Goal: Task Accomplishment & Management: Manage account settings

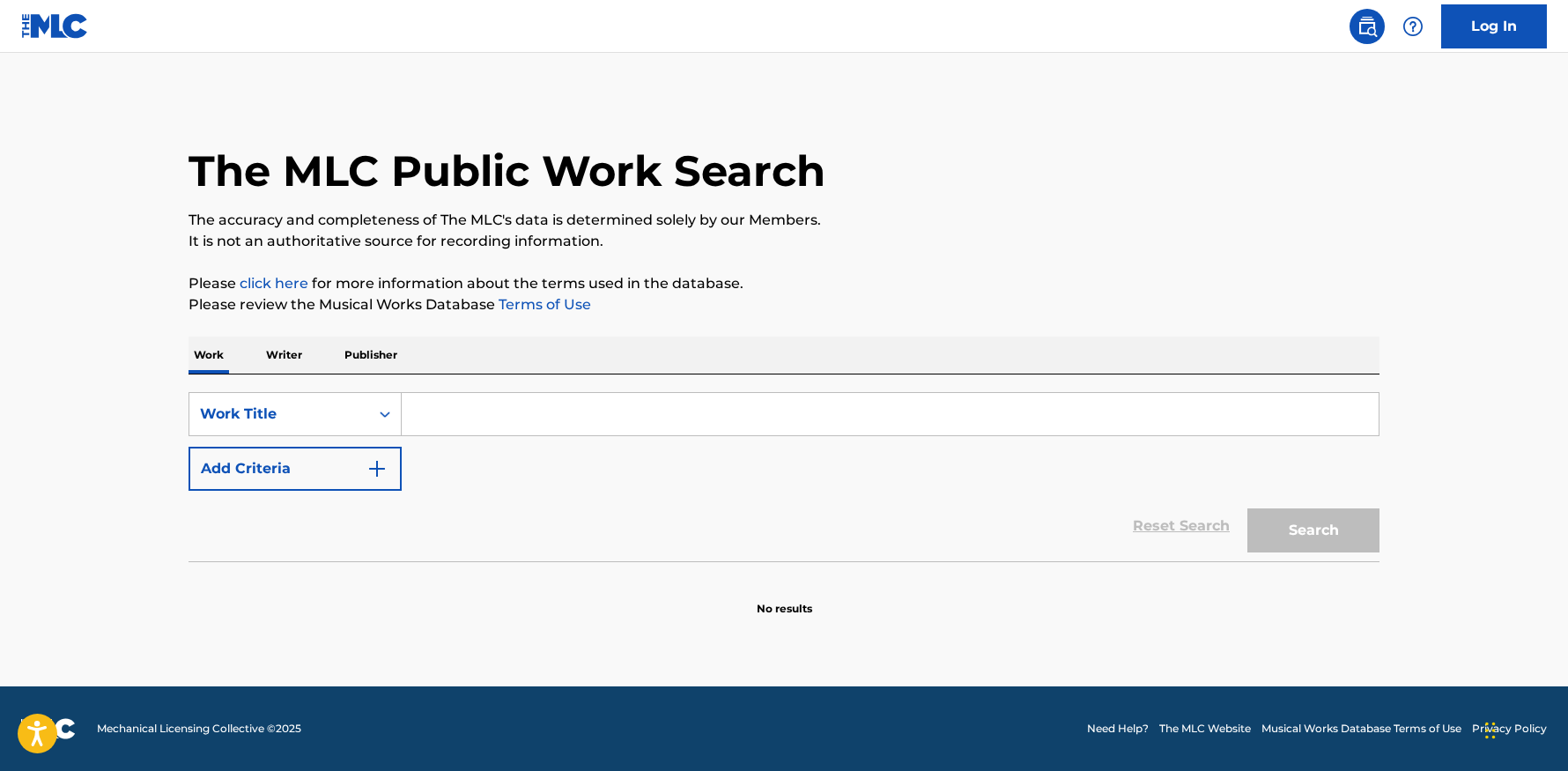
click at [535, 422] on input "Search Form" at bounding box center [889, 414] width 977 height 42
type input "crtny"
click at [1313, 530] on button "Search" at bounding box center [1313, 530] width 133 height 44
click at [302, 364] on p "Writer" at bounding box center [284, 354] width 47 height 37
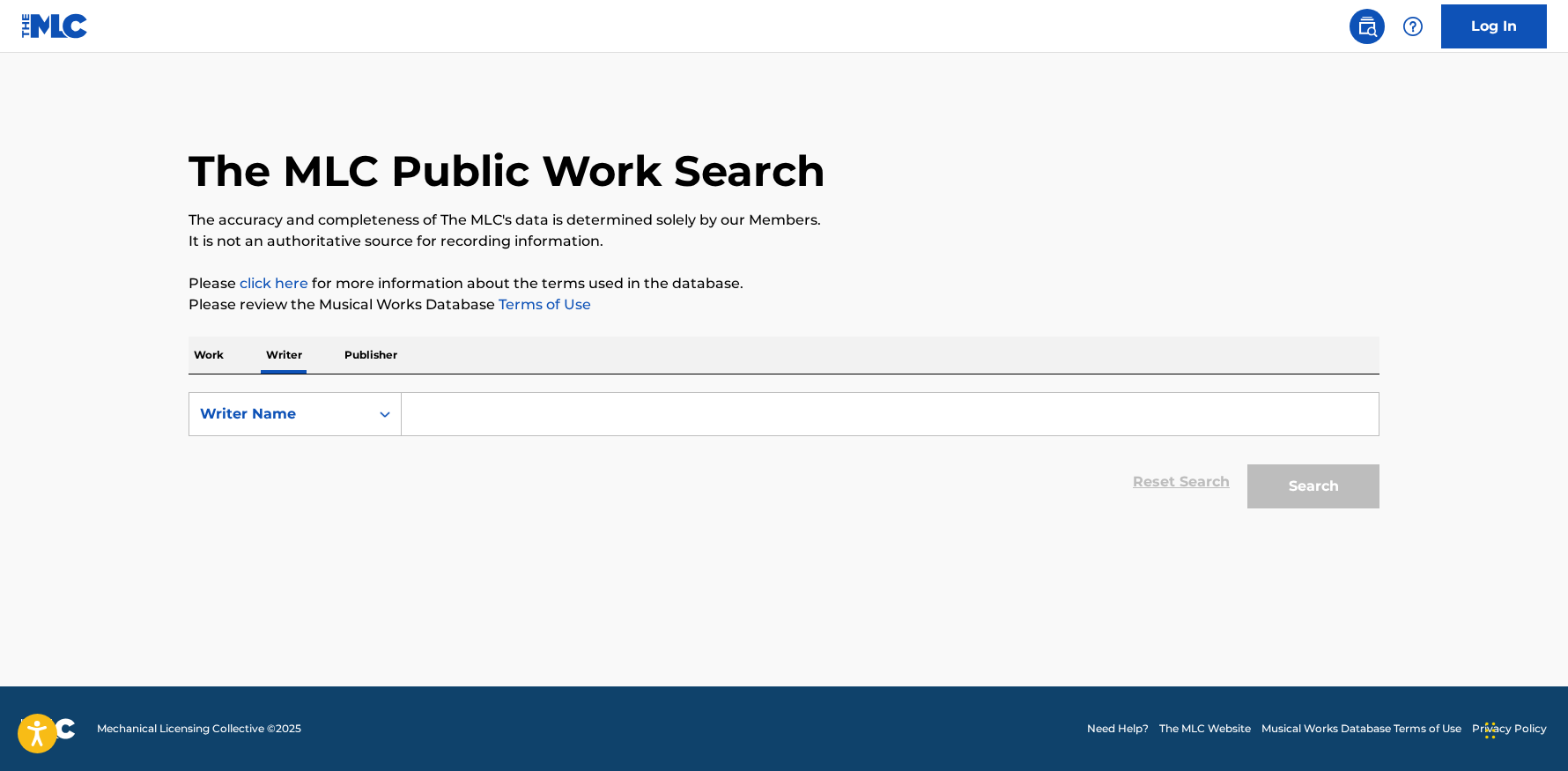
click at [460, 406] on input "Search Form" at bounding box center [889, 414] width 977 height 42
type input "crtny"
click at [1313, 486] on button "Search" at bounding box center [1313, 486] width 133 height 44
click at [206, 371] on p "Work" at bounding box center [209, 354] width 40 height 37
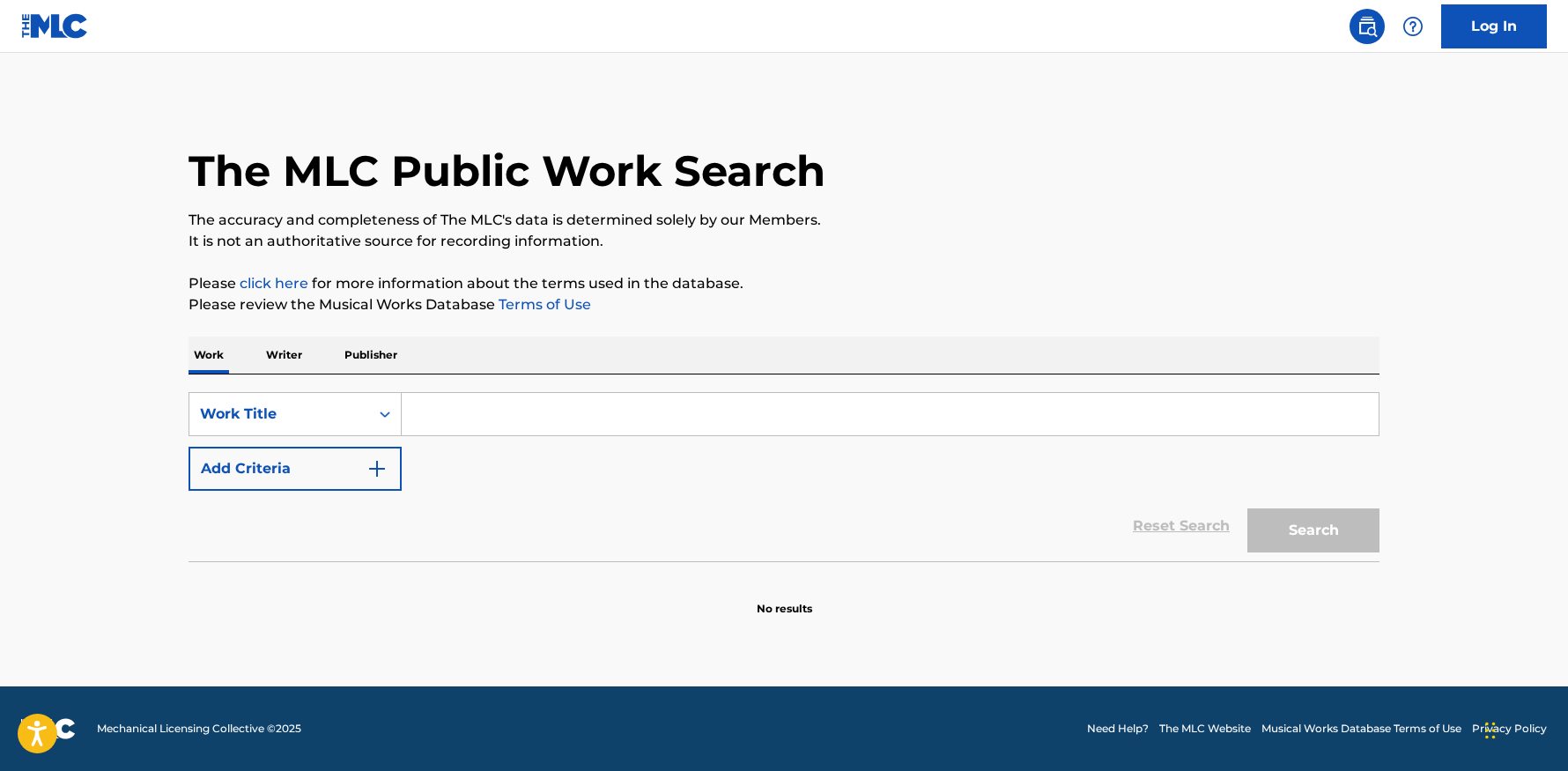
click at [533, 426] on input "Search Form" at bounding box center [889, 414] width 977 height 42
type input "crtny"
click at [1313, 530] on button "Search" at bounding box center [1313, 530] width 133 height 44
click at [69, 44] on link at bounding box center [55, 25] width 68 height 52
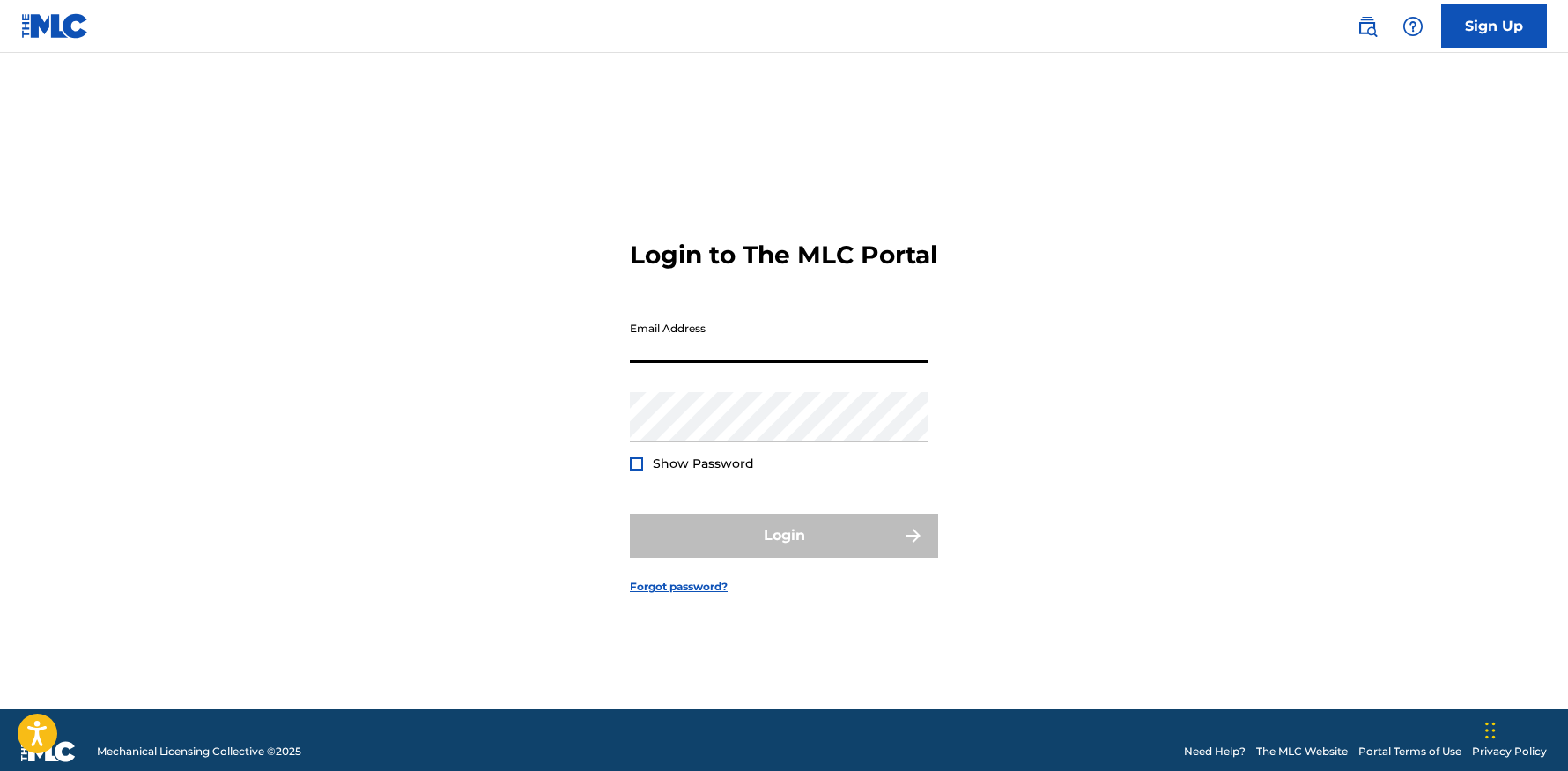
type input "[EMAIL_ADDRESS][DOMAIN_NAME]"
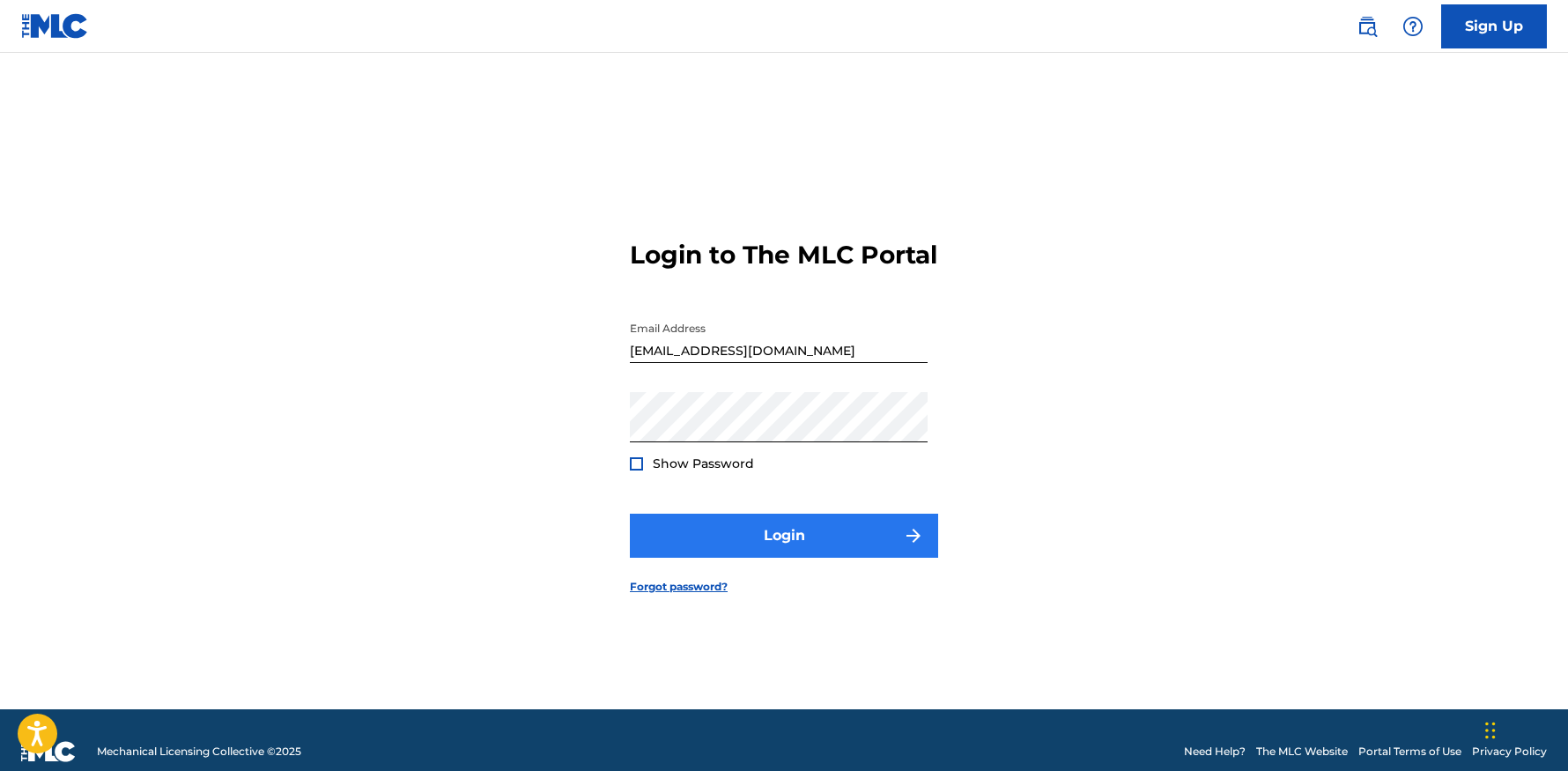
click at [676, 541] on button "Login" at bounding box center [784, 535] width 308 height 44
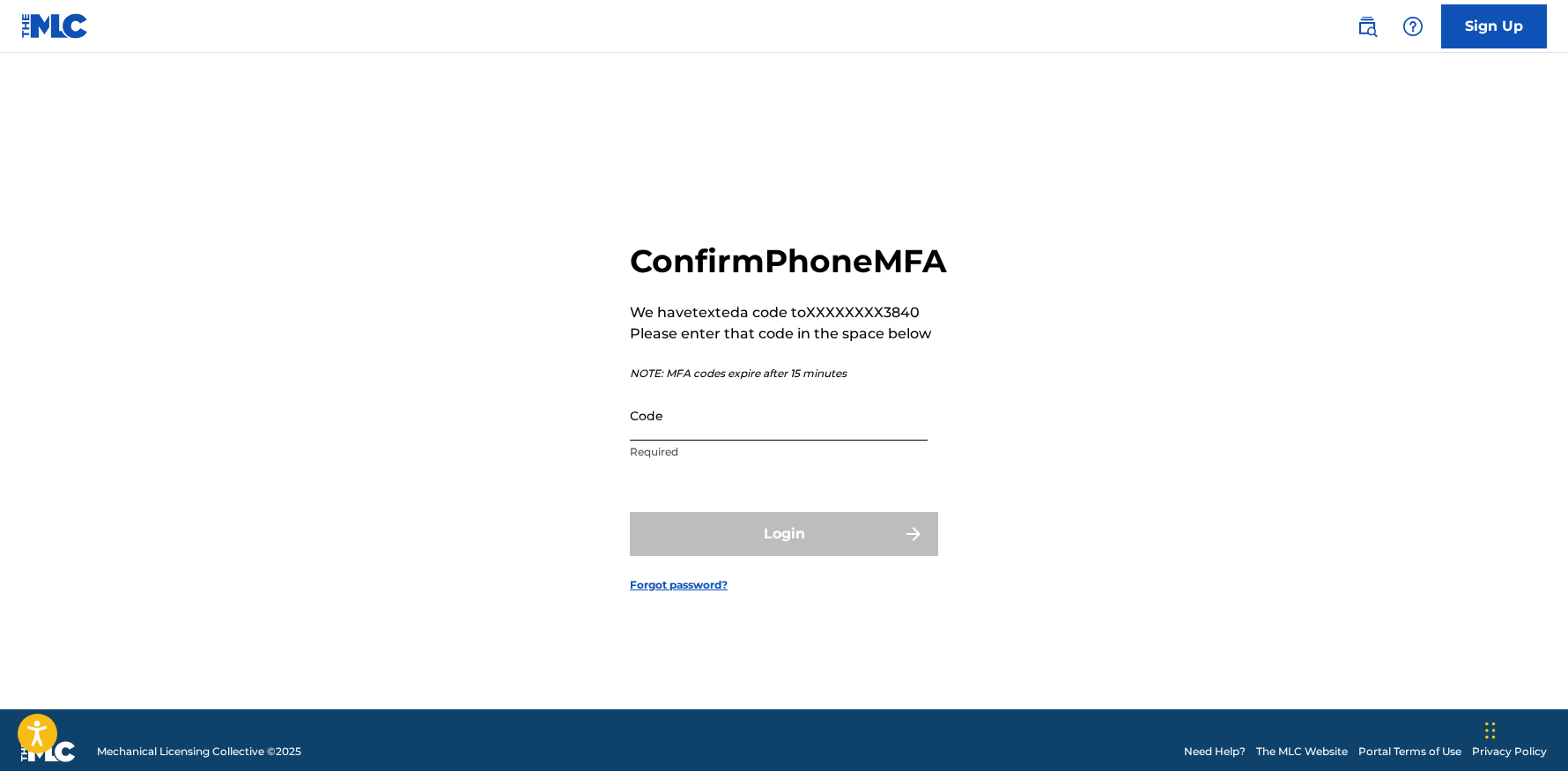
click at [791, 441] on input "Code" at bounding box center [778, 415] width 298 height 50
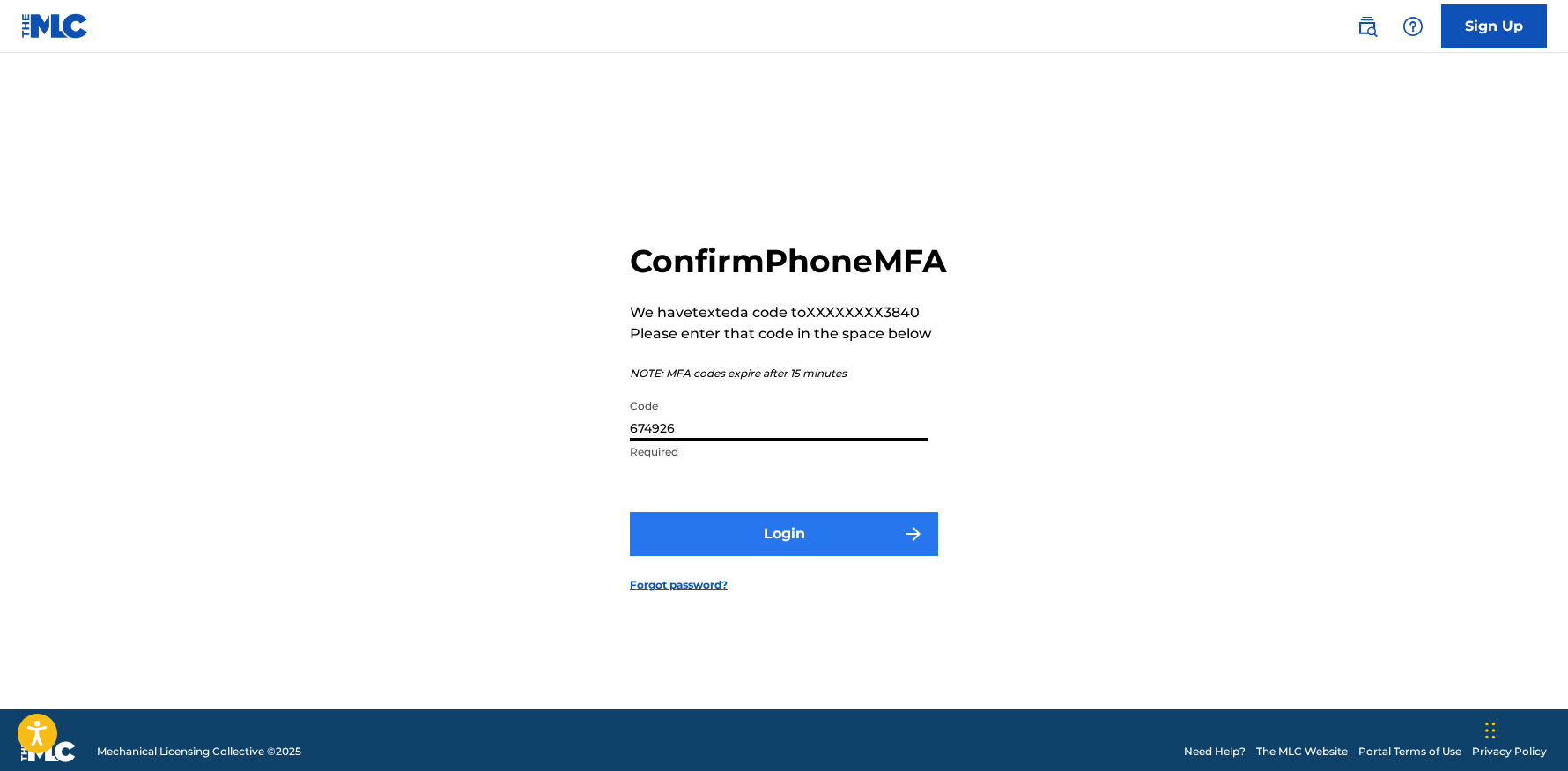
type input "674926"
click at [903, 544] on img "submit" at bounding box center [914, 534] width 21 height 21
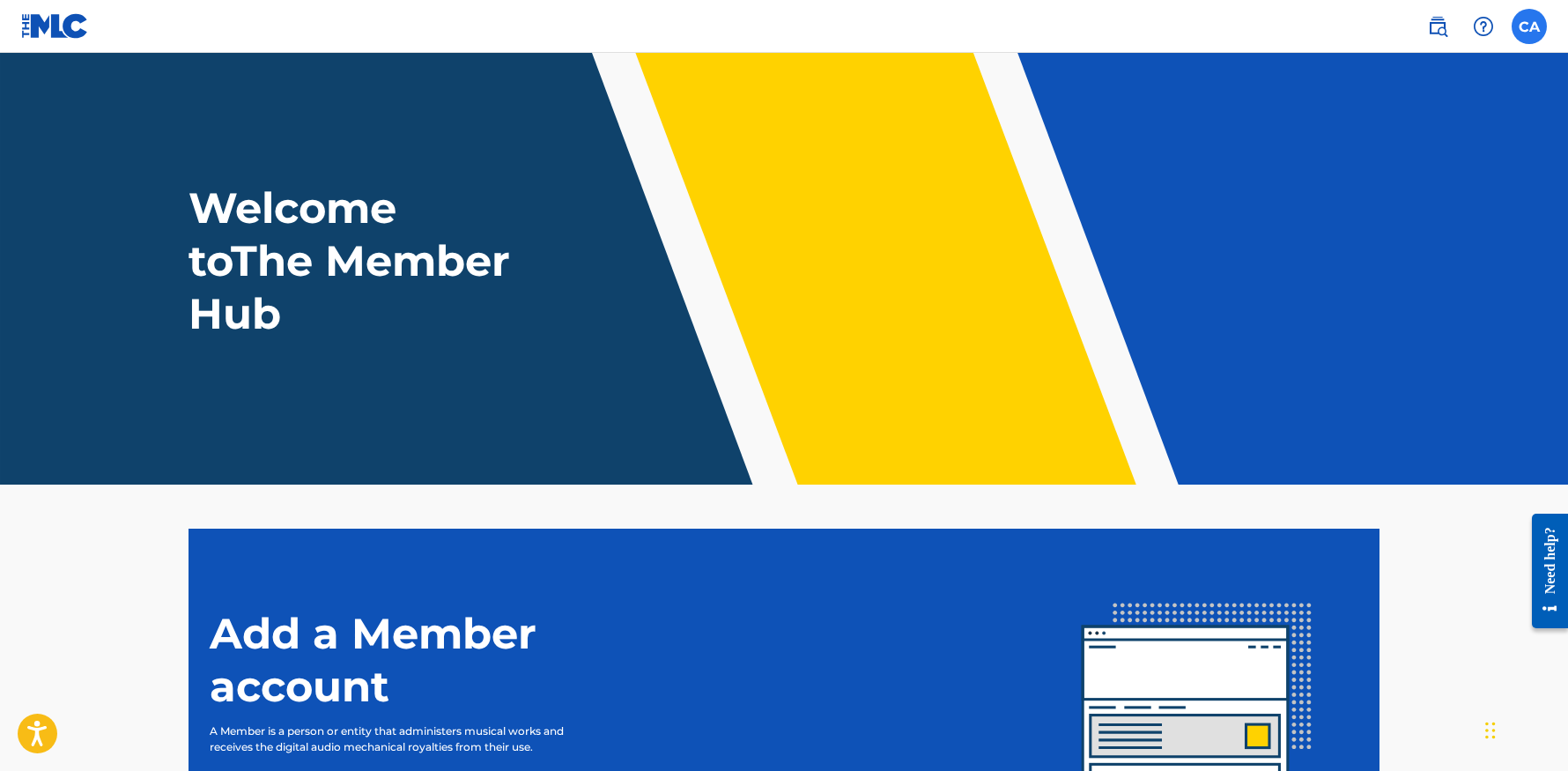
click at [1535, 35] on label at bounding box center [1529, 25] width 35 height 35
click at [1529, 26] on input "CA [PERSON_NAME] [EMAIL_ADDRESS][DOMAIN_NAME] Notification Preferences Profile …" at bounding box center [1529, 26] width 0 height 0
click at [815, 543] on section "Add a Member account A Member is a person or entity that administers musical wo…" at bounding box center [784, 700] width 1191 height 344
